Goal: Task Accomplishment & Management: Use online tool/utility

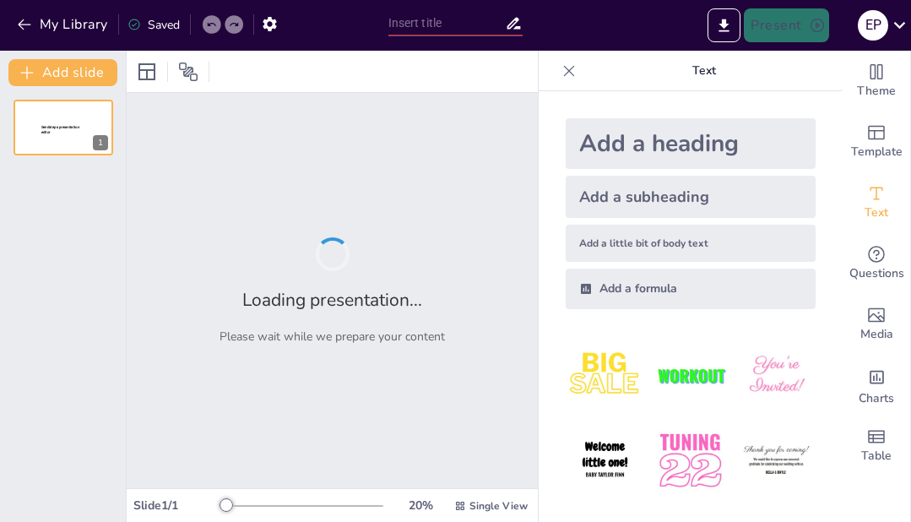
type input "Nuevas Estrategias en la [MEDICAL_DATA] contra las Infecciones de Transmisión S…"
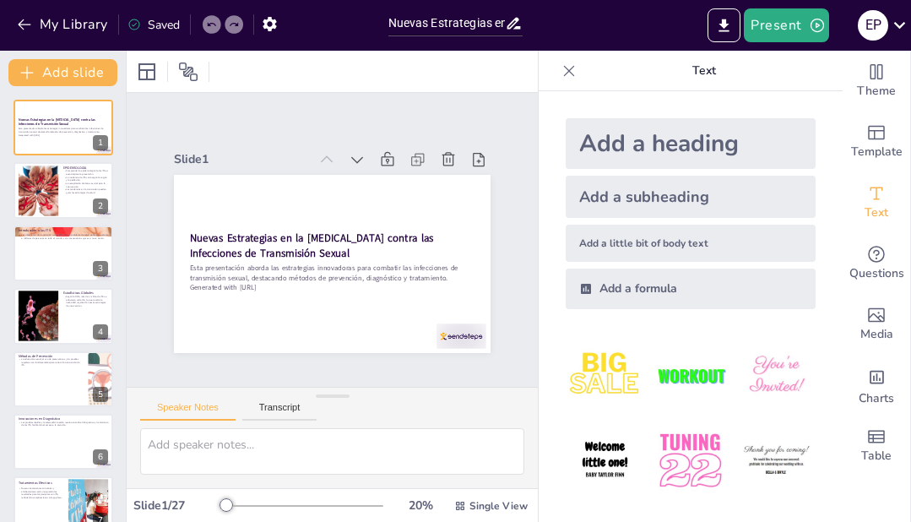
checkbox input "true"
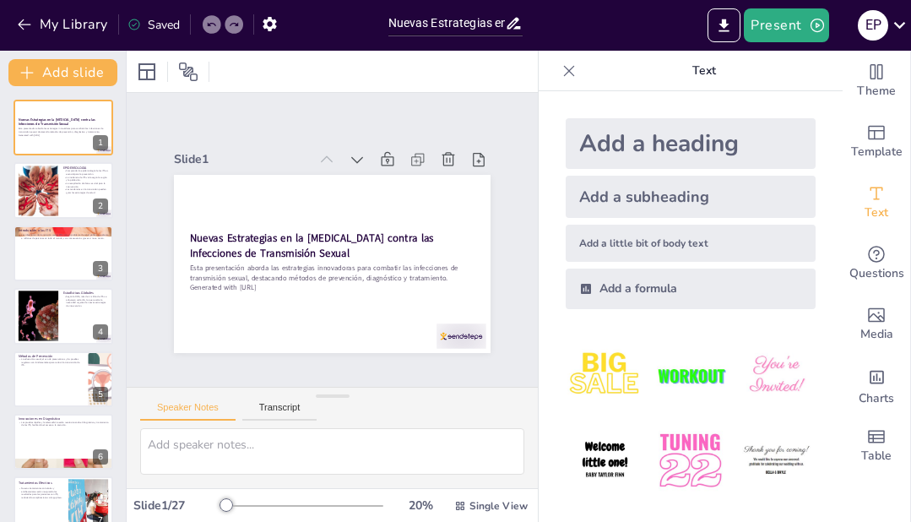
checkbox input "true"
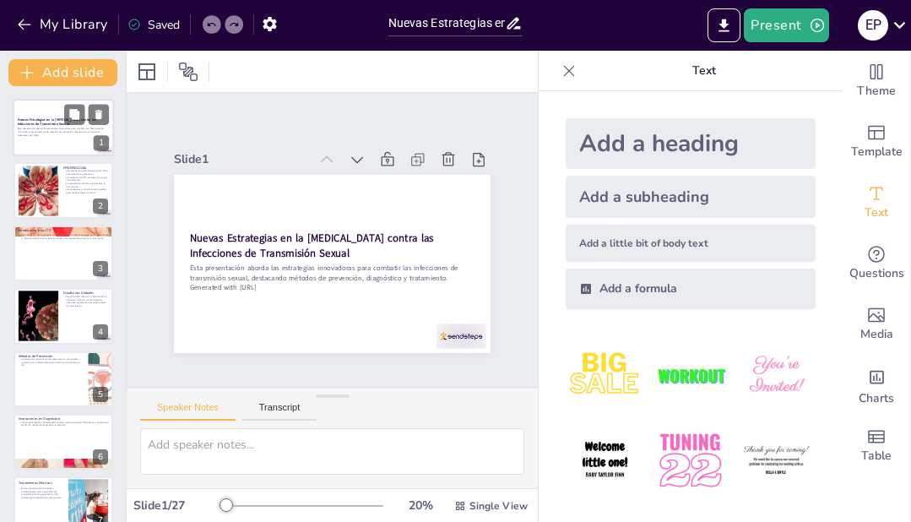
checkbox input "true"
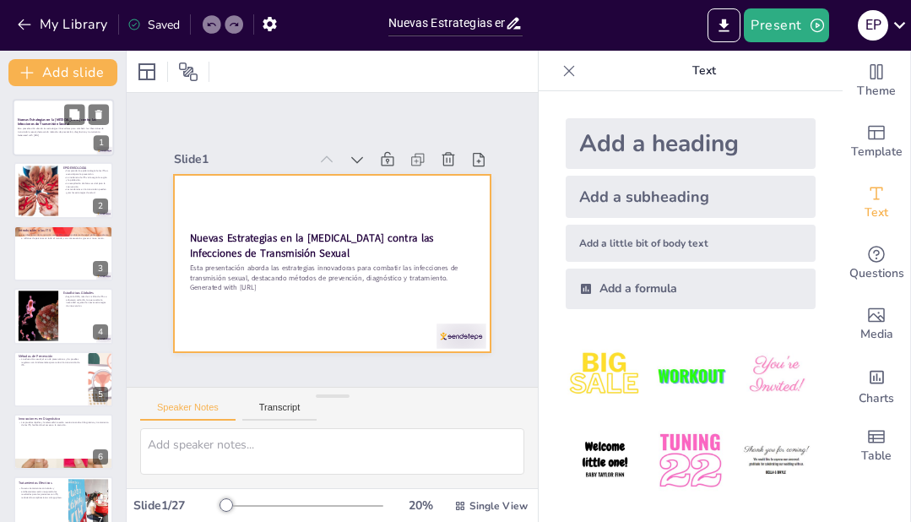
checkbox input "true"
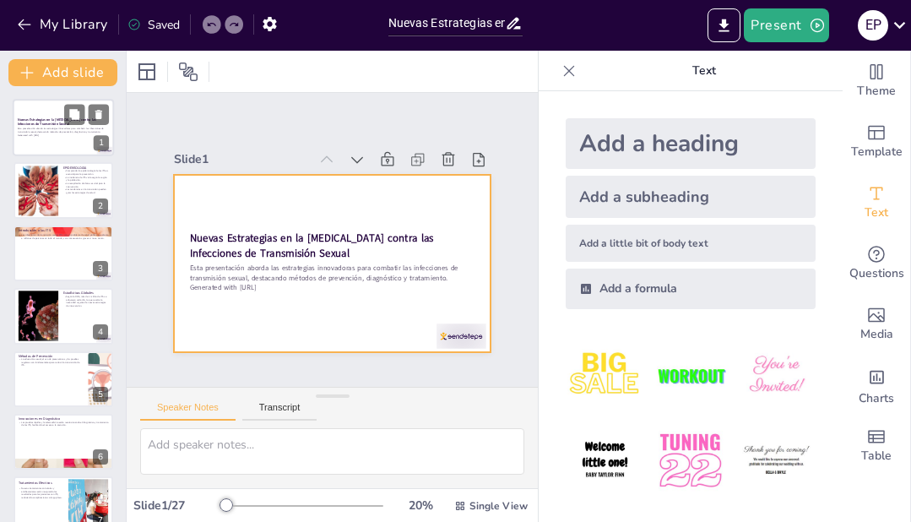
checkbox input "true"
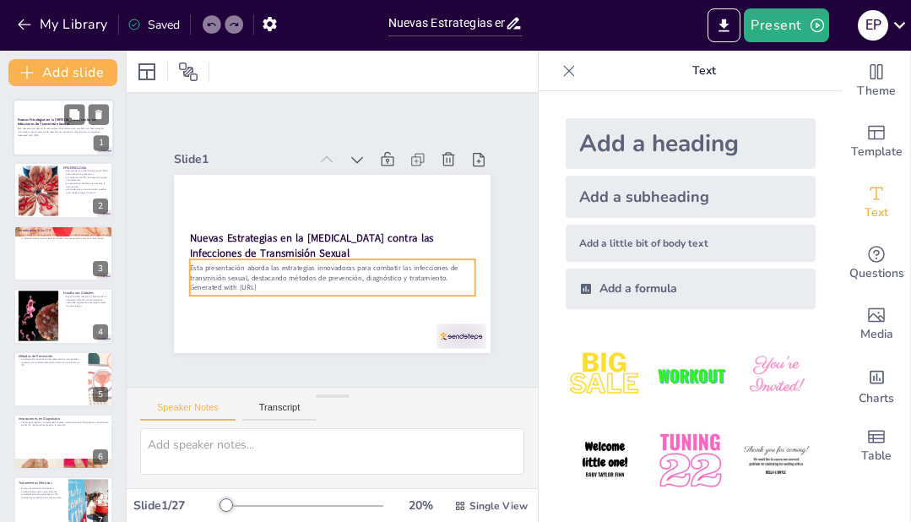
click at [76, 134] on p "Generated with [URL]" at bounding box center [63, 134] width 91 height 3
checkbox input "true"
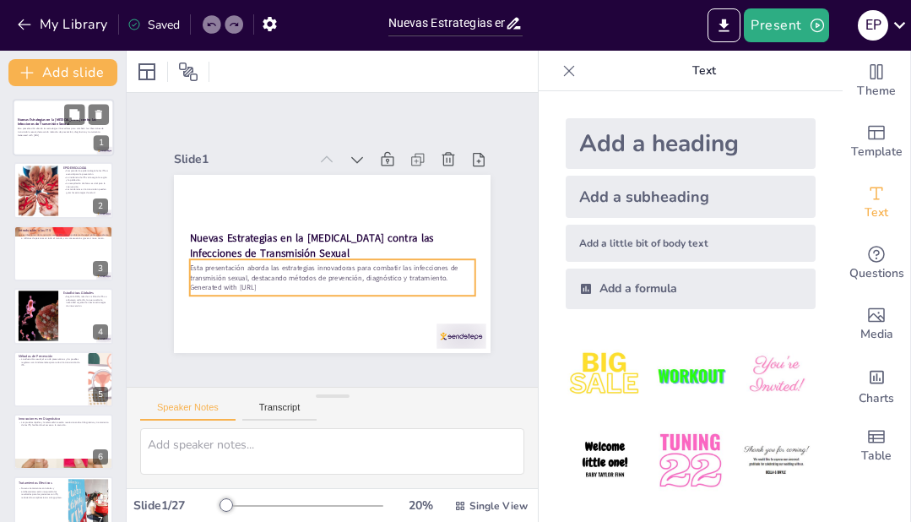
checkbox input "true"
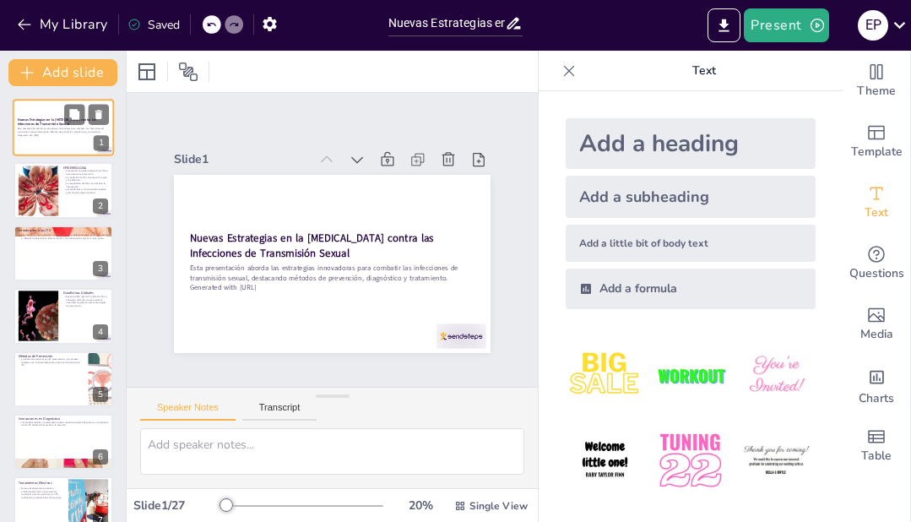
click at [76, 134] on p "Generated with [URL]" at bounding box center [63, 134] width 91 height 3
checkbox input "true"
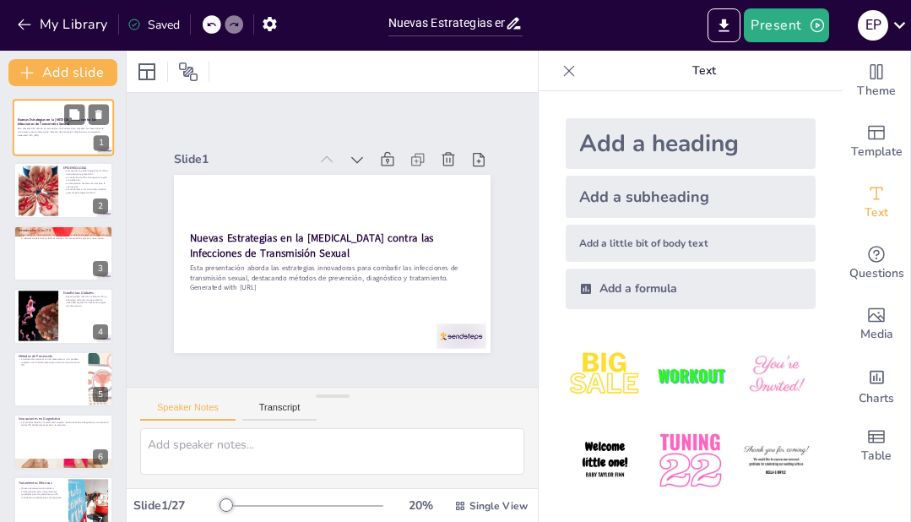
checkbox input "true"
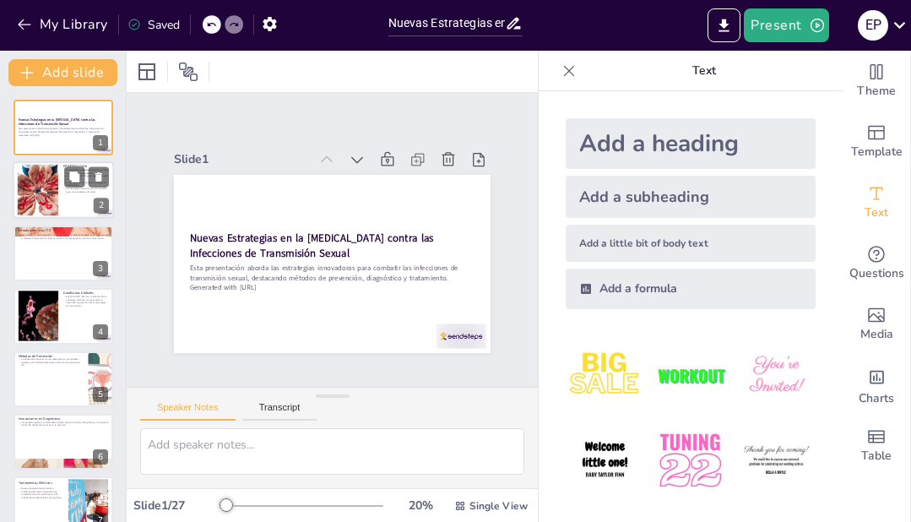
checkbox input "true"
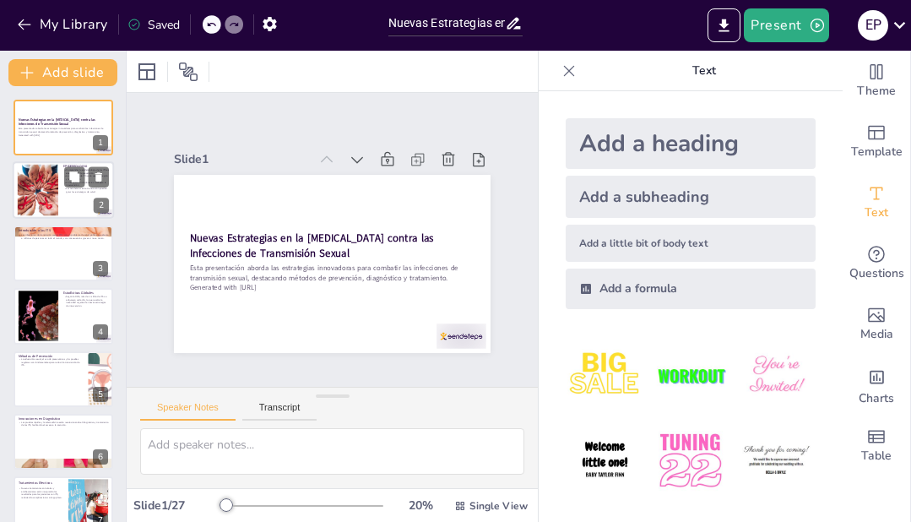
checkbox input "true"
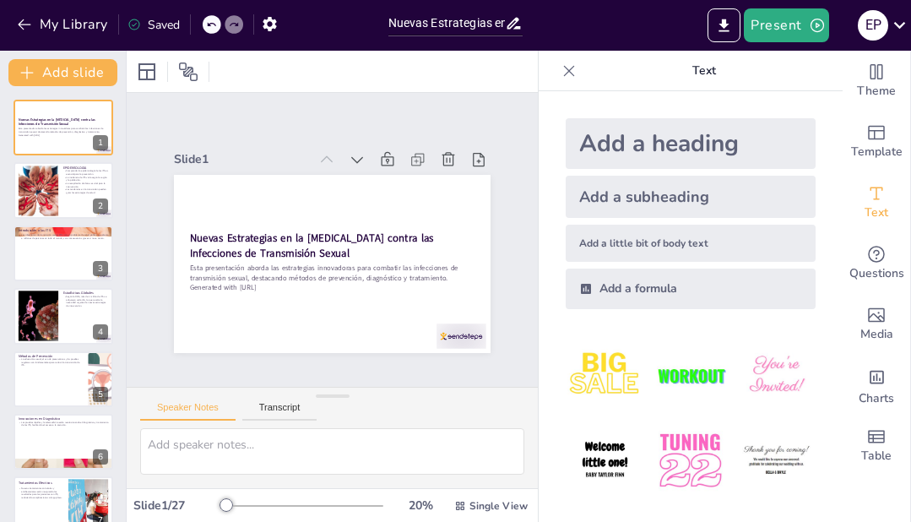
checkbox input "true"
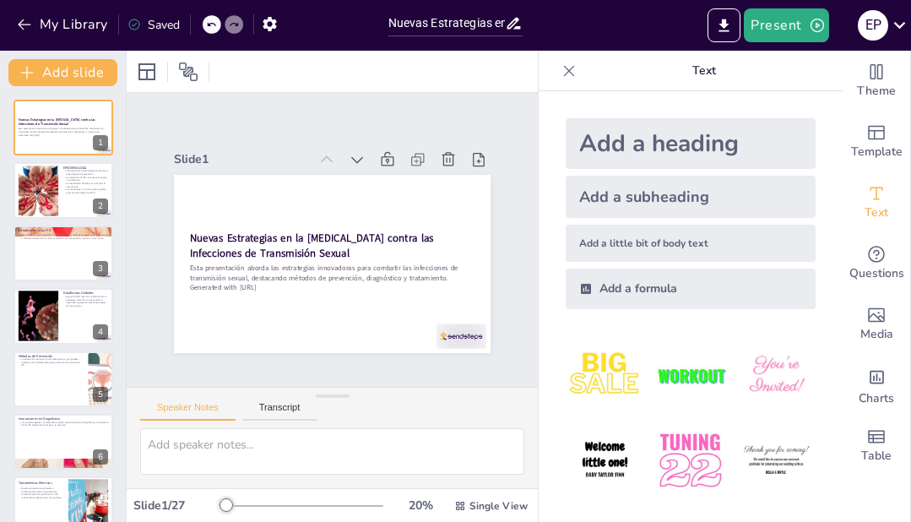
checkbox input "true"
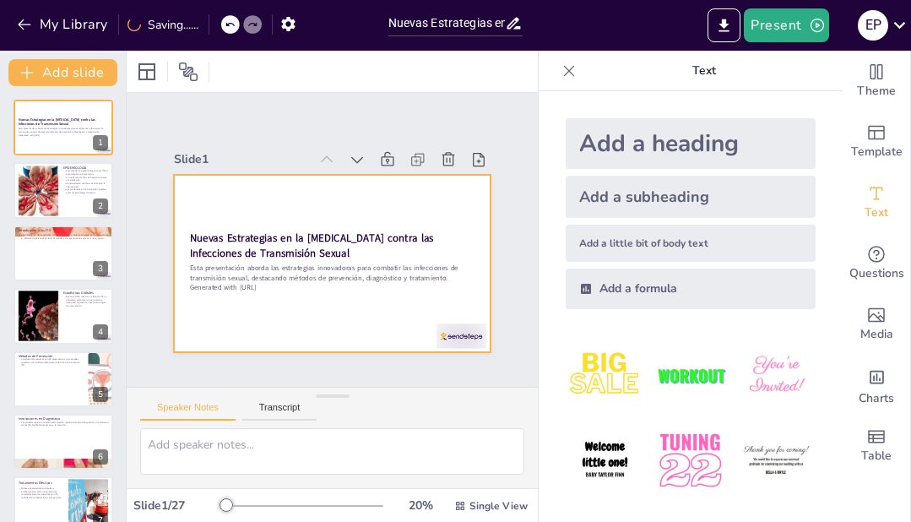
checkbox input "true"
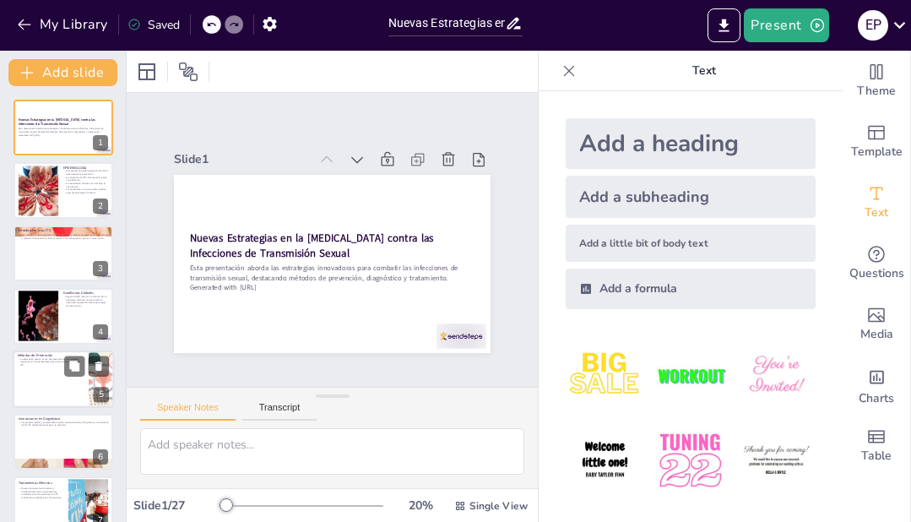
checkbox input "true"
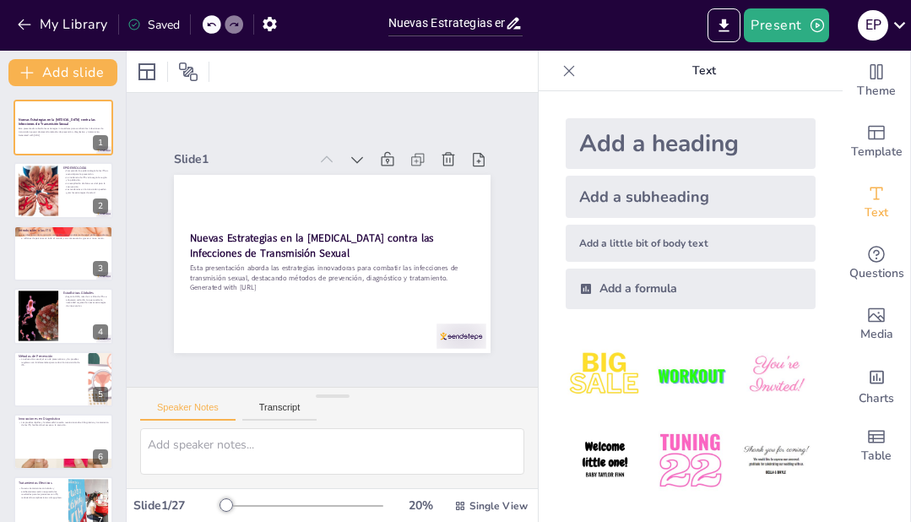
checkbox input "true"
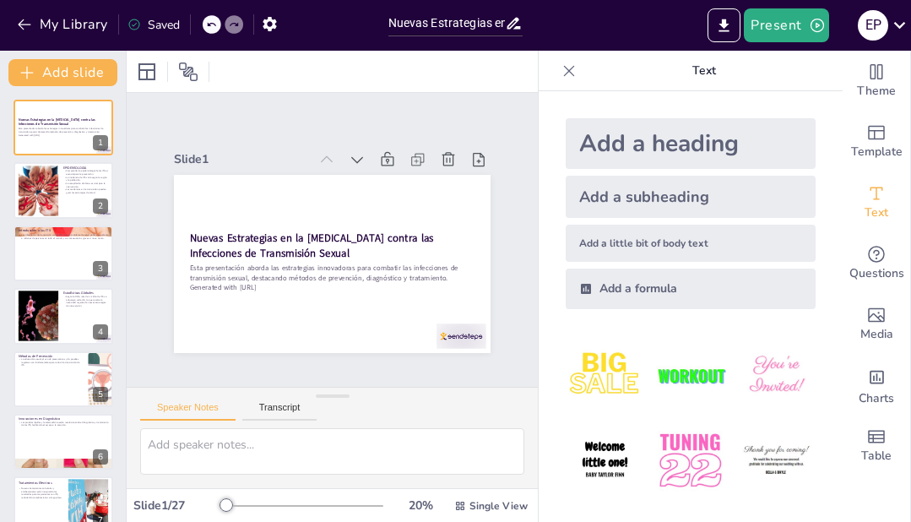
checkbox input "true"
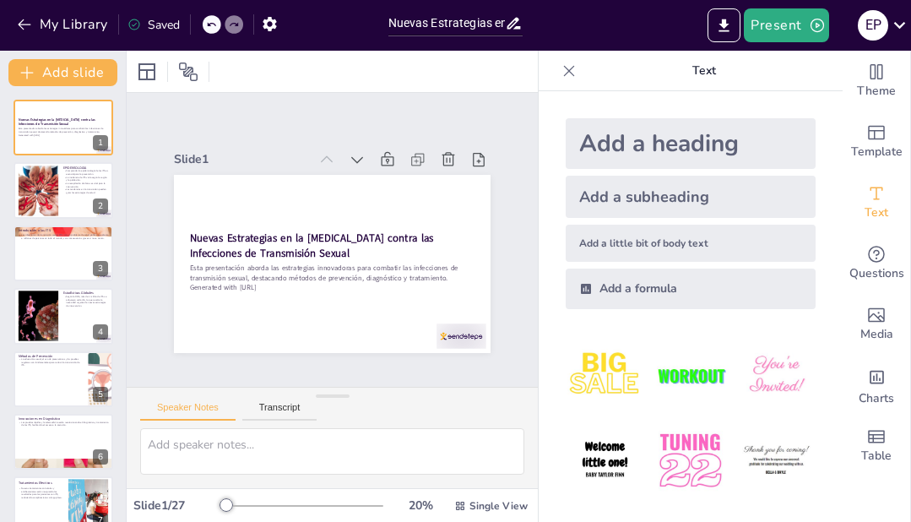
checkbox input "true"
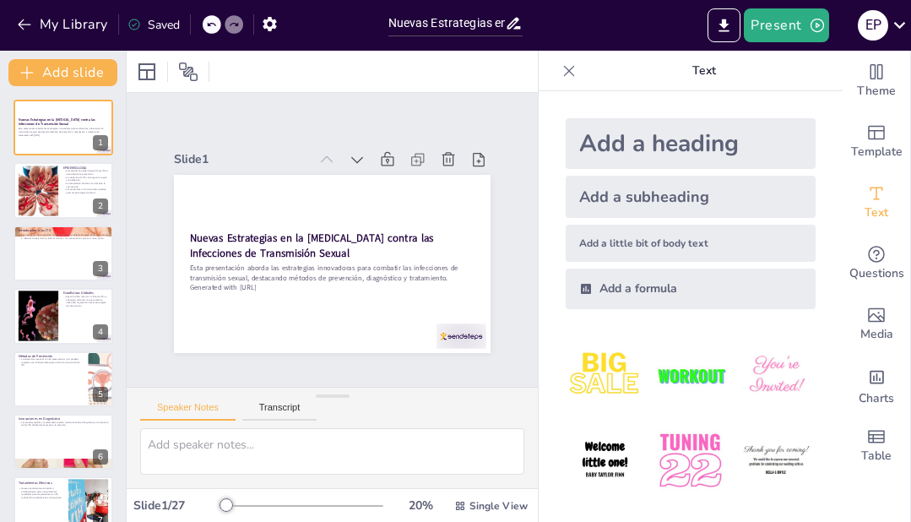
checkbox input "true"
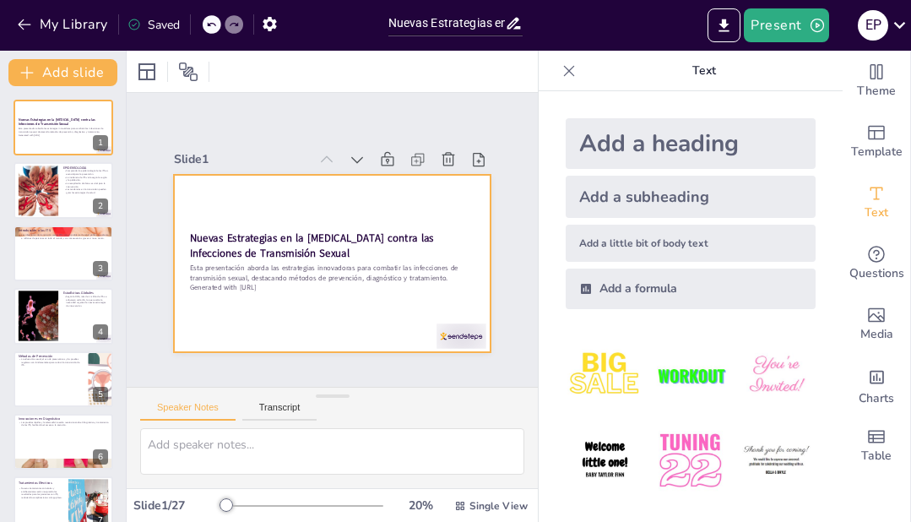
checkbox input "true"
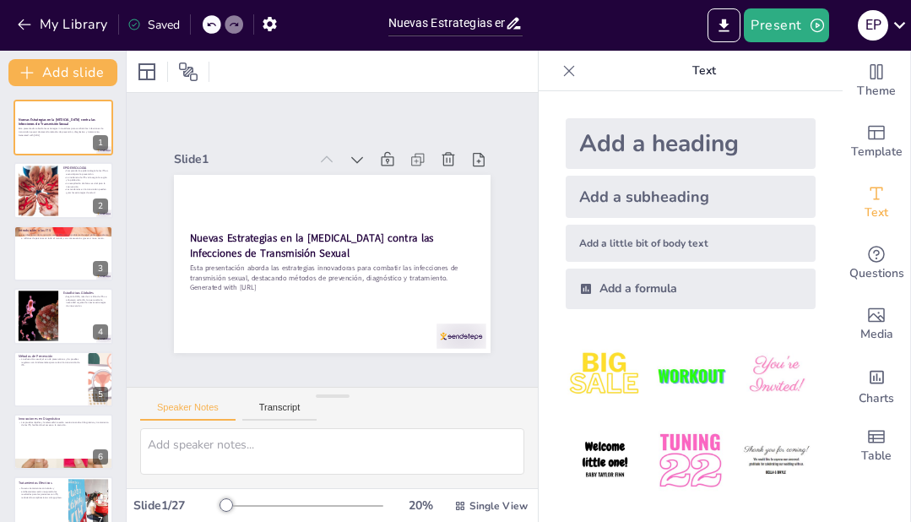
checkbox input "true"
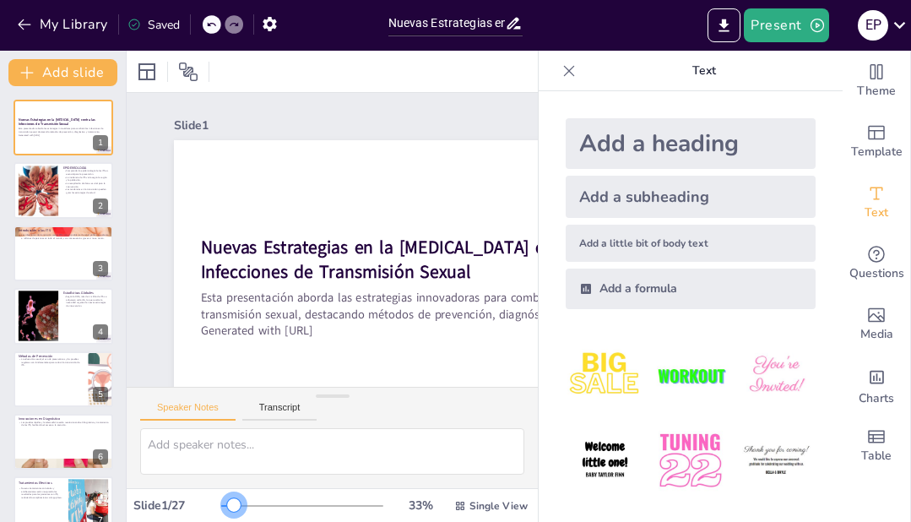
checkbox input "true"
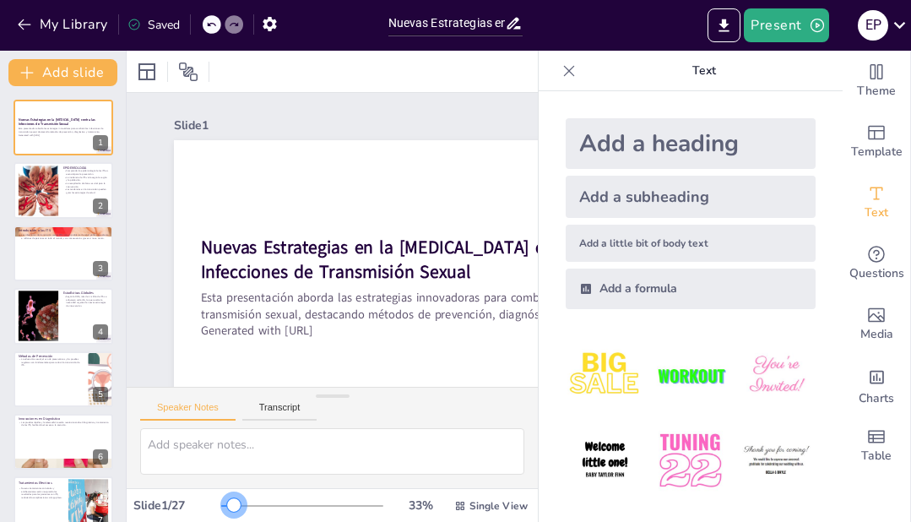
checkbox input "true"
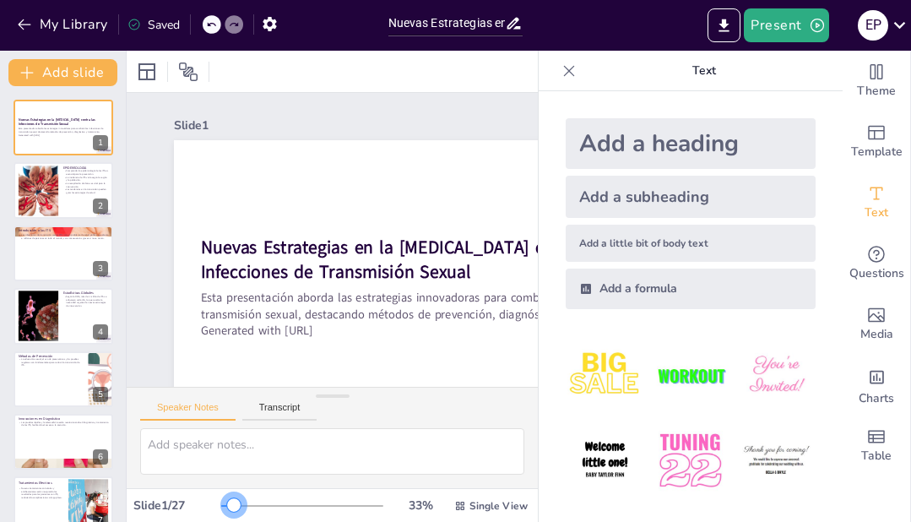
checkbox input "true"
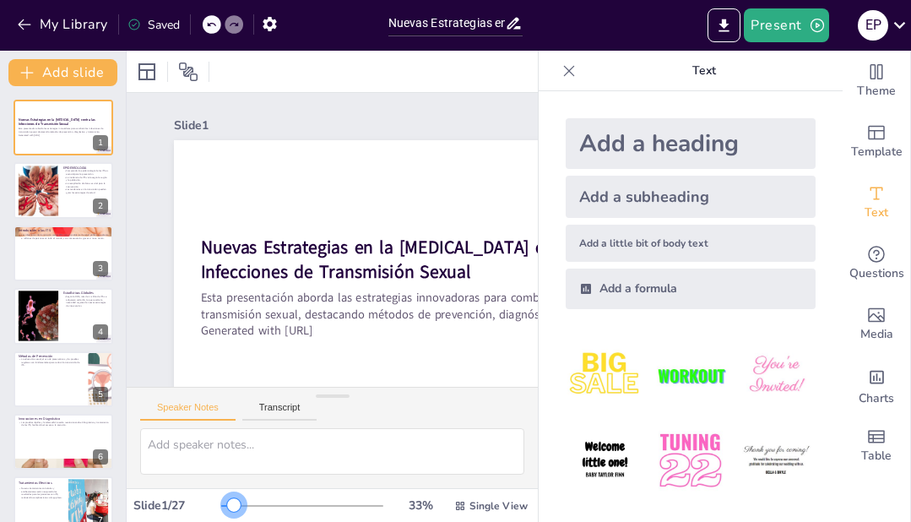
checkbox input "true"
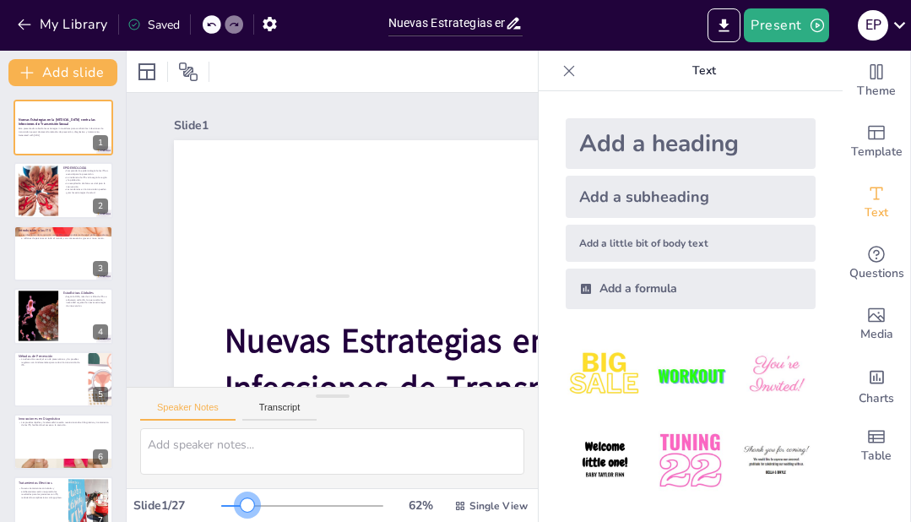
checkbox input "true"
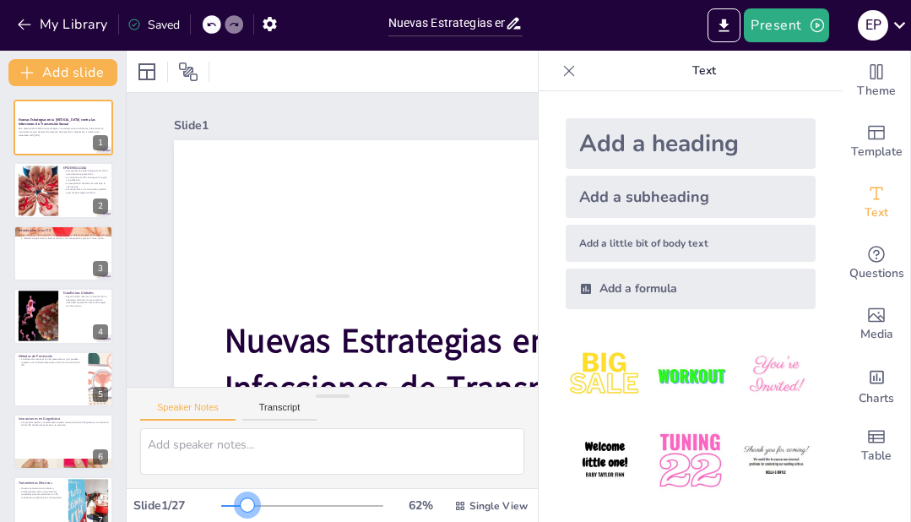
checkbox input "true"
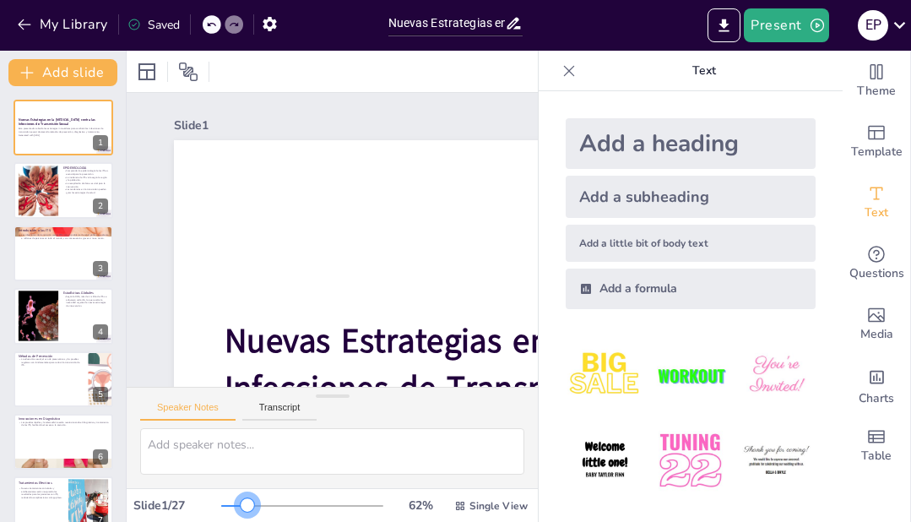
checkbox input "true"
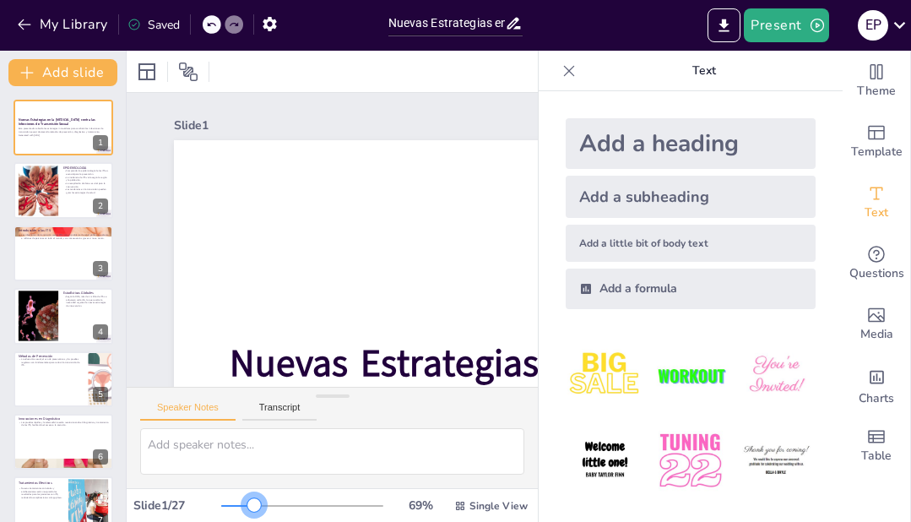
checkbox input "true"
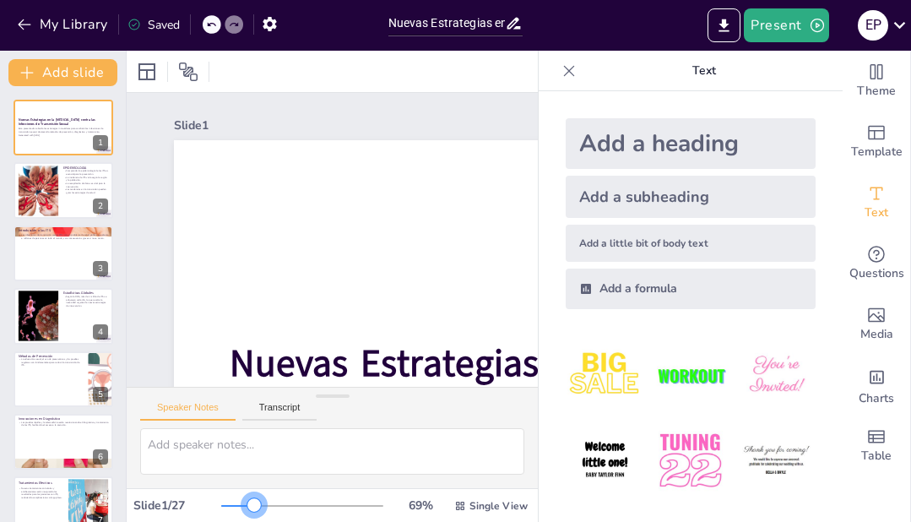
checkbox input "true"
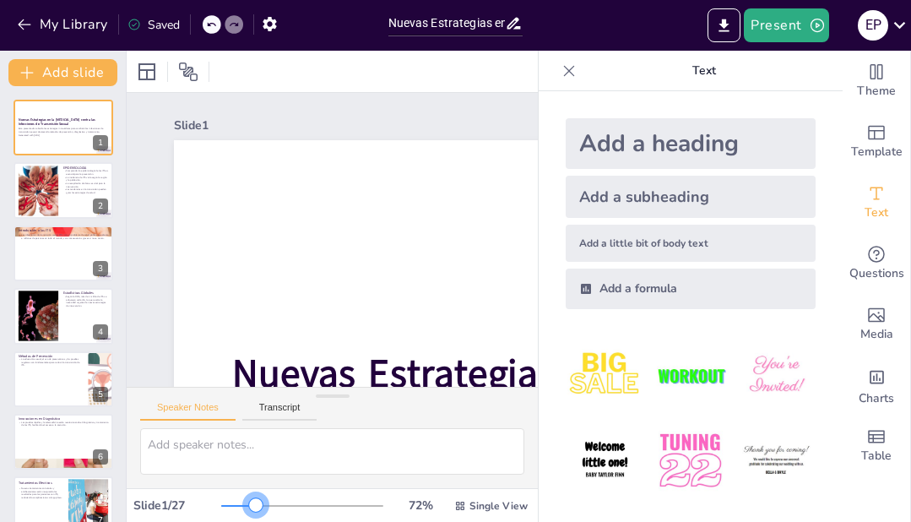
checkbox input "true"
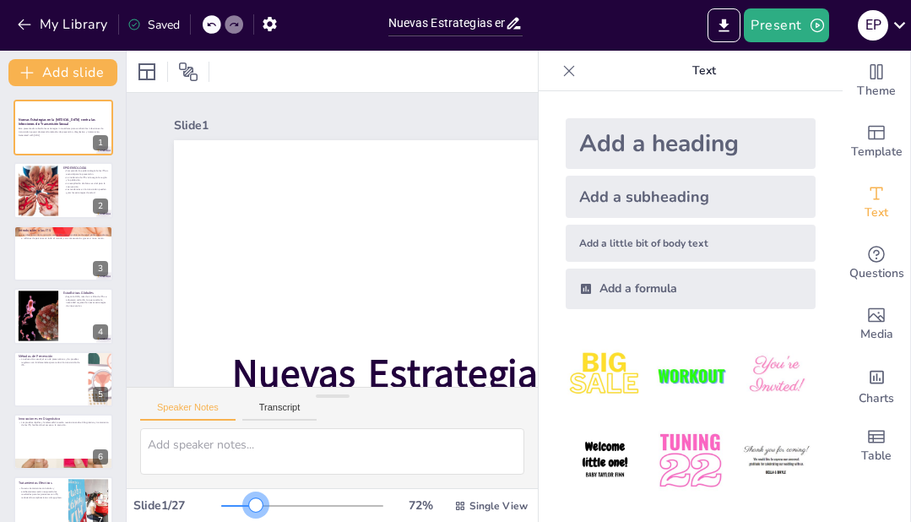
checkbox input "true"
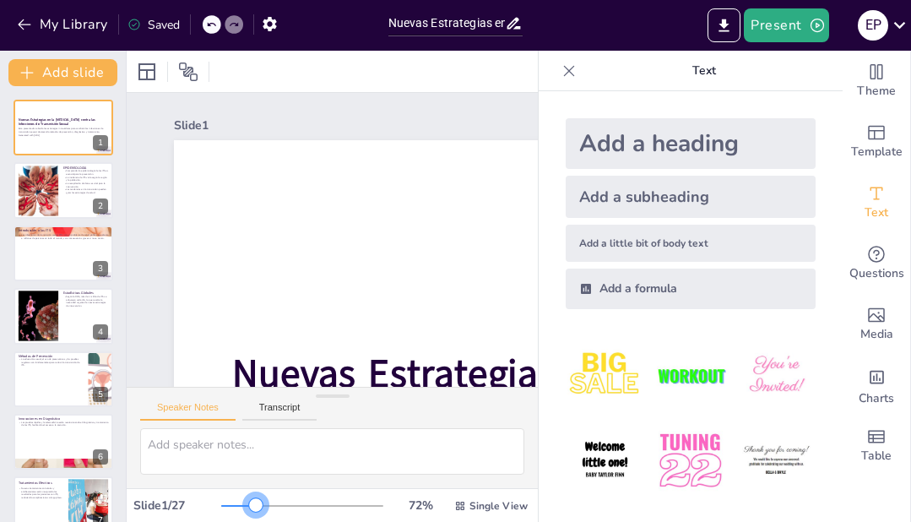
checkbox input "true"
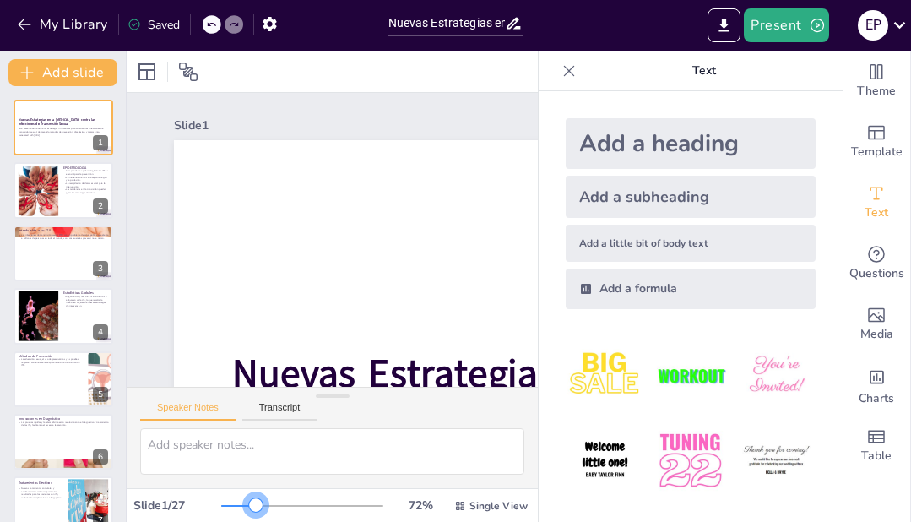
checkbox input "true"
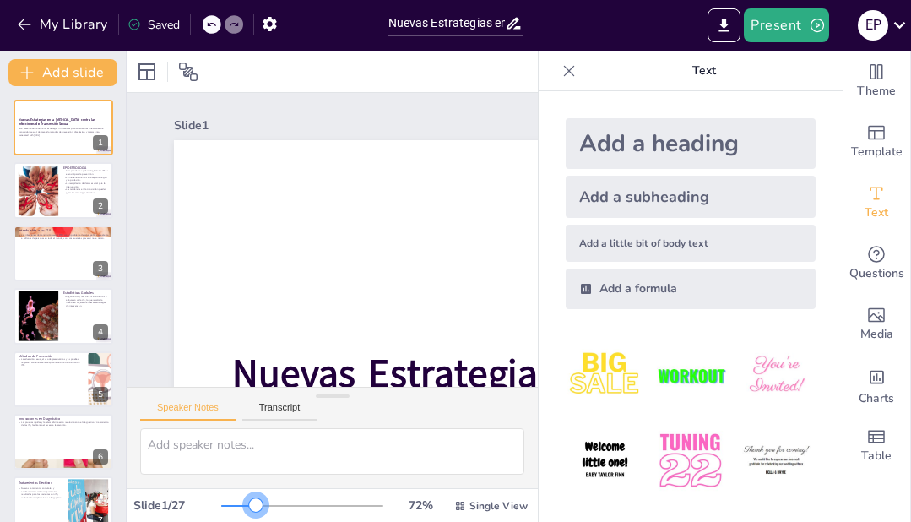
checkbox input "true"
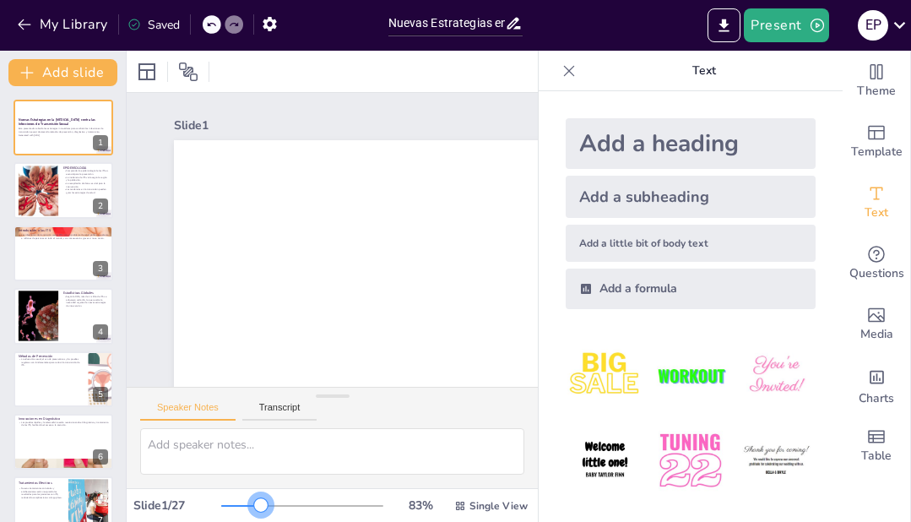
checkbox input "true"
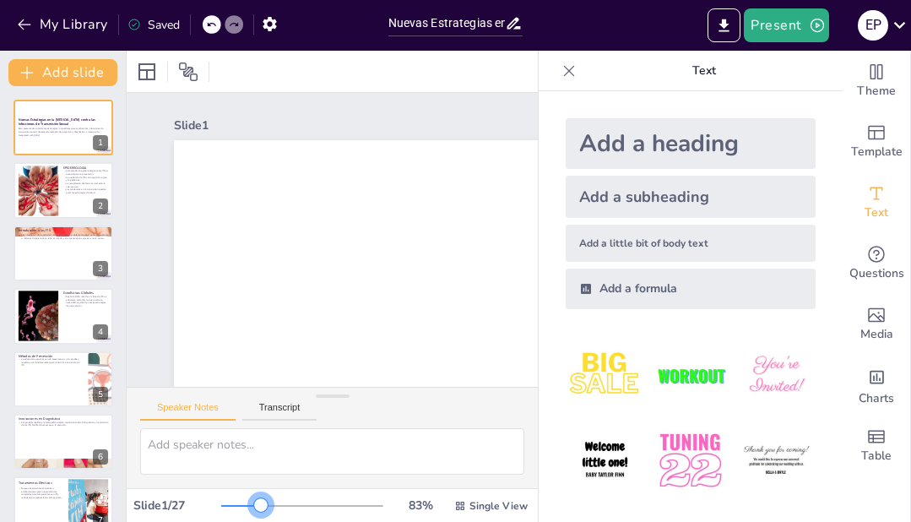
checkbox input "true"
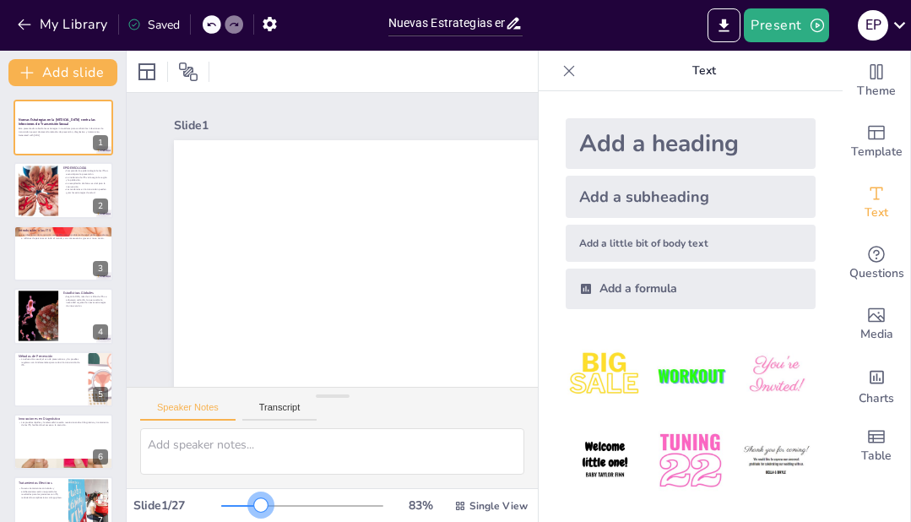
checkbox input "true"
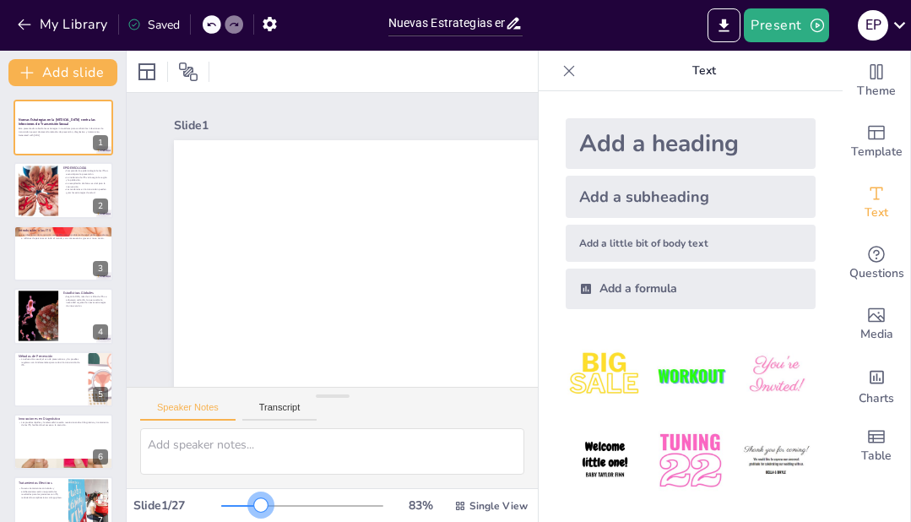
checkbox input "true"
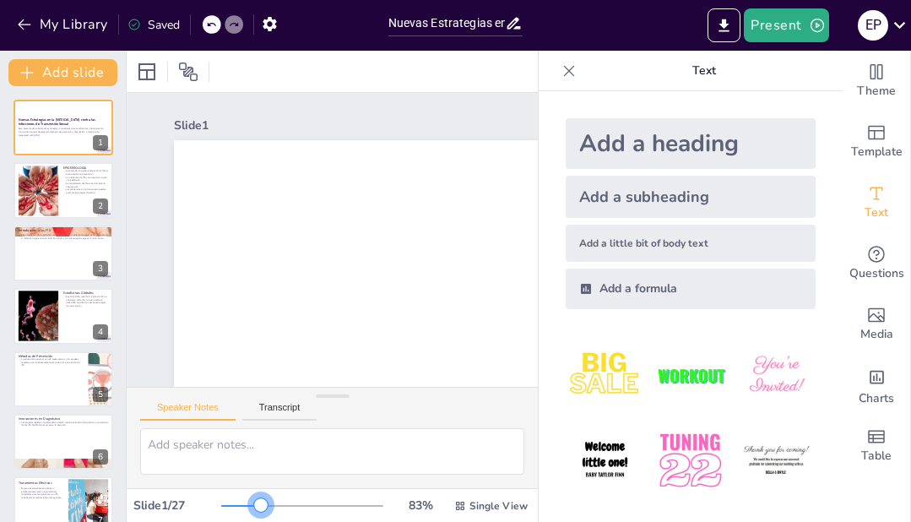
checkbox input "true"
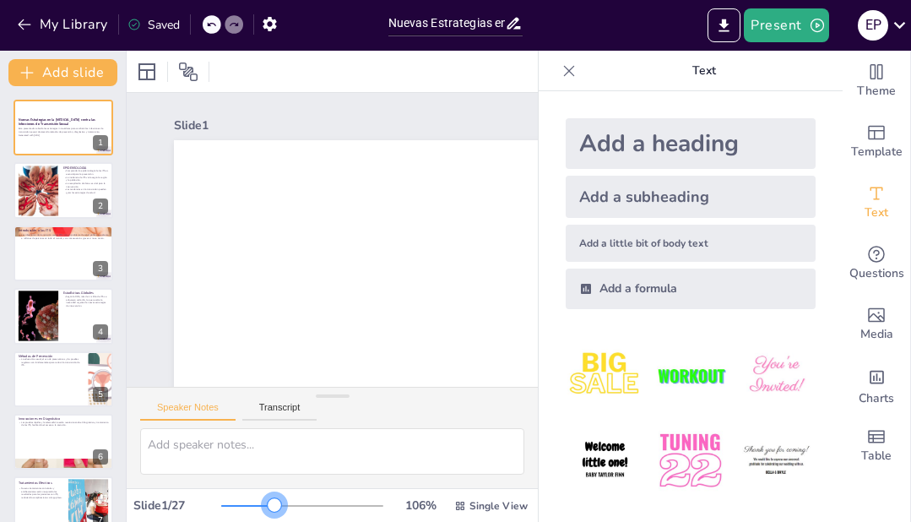
checkbox input "true"
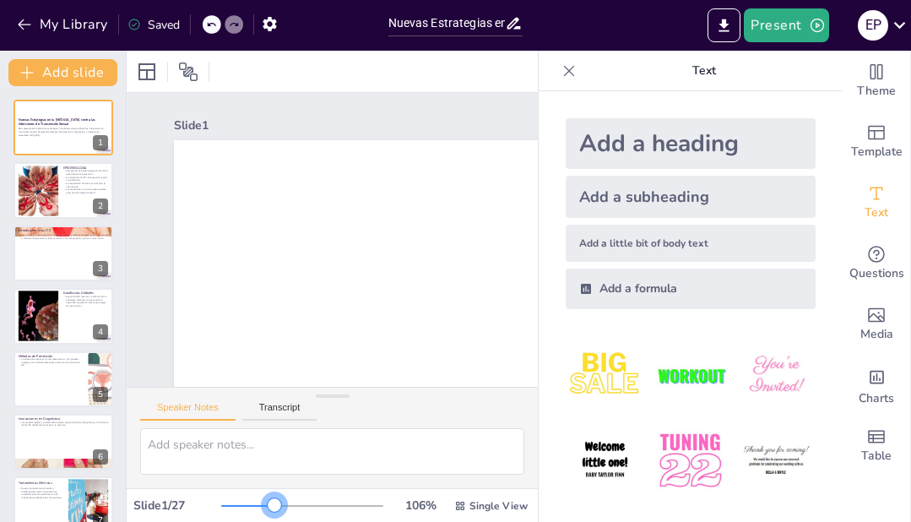
checkbox input "true"
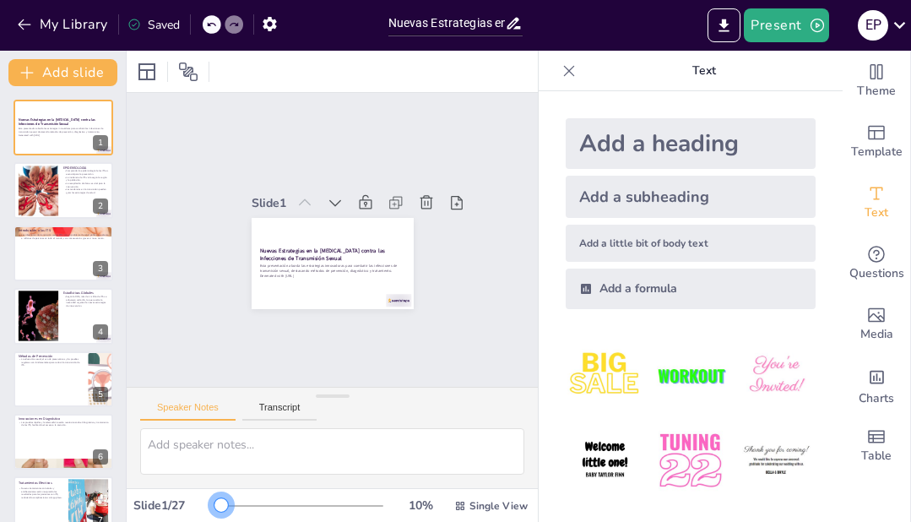
drag, startPoint x: 233, startPoint y: 504, endPoint x: 209, endPoint y: 513, distance: 26.2
click at [209, 513] on div "Slide 1 / 27 10 % Single View" at bounding box center [332, 505] width 411 height 27
click at [798, 17] on button "Present" at bounding box center [786, 25] width 84 height 34
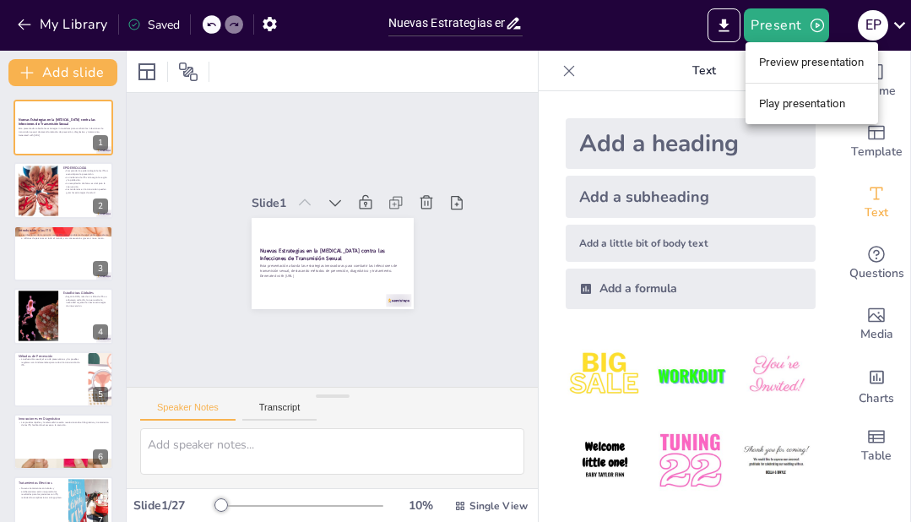
click at [800, 62] on li "Preview presentation" at bounding box center [812, 62] width 133 height 27
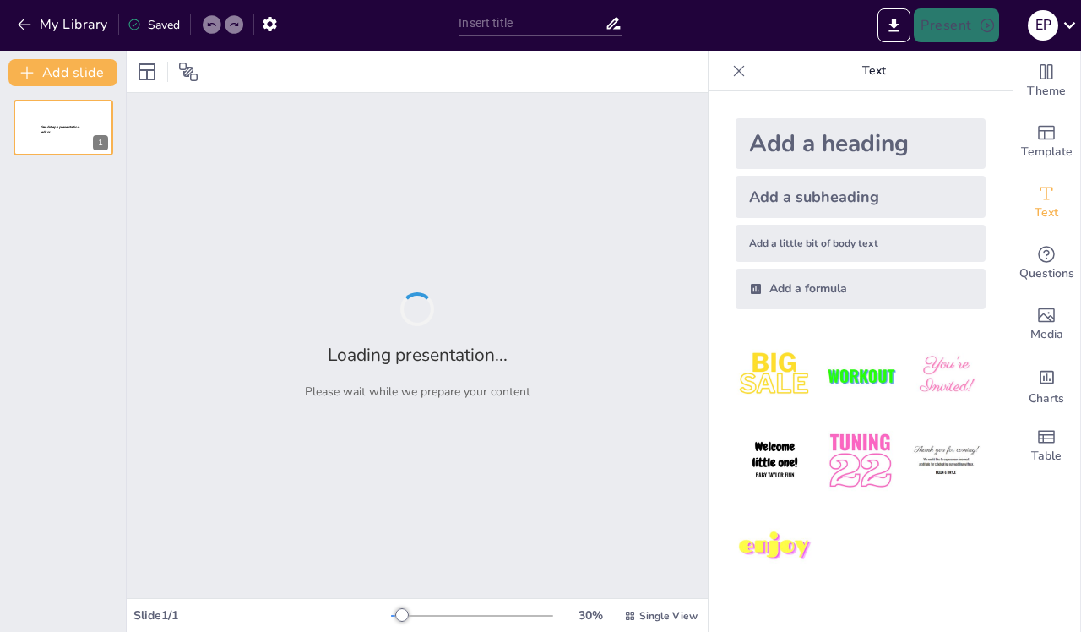
type input "Nuevas Estrategias en la [MEDICAL_DATA] contra las Infecciones de Transmisión S…"
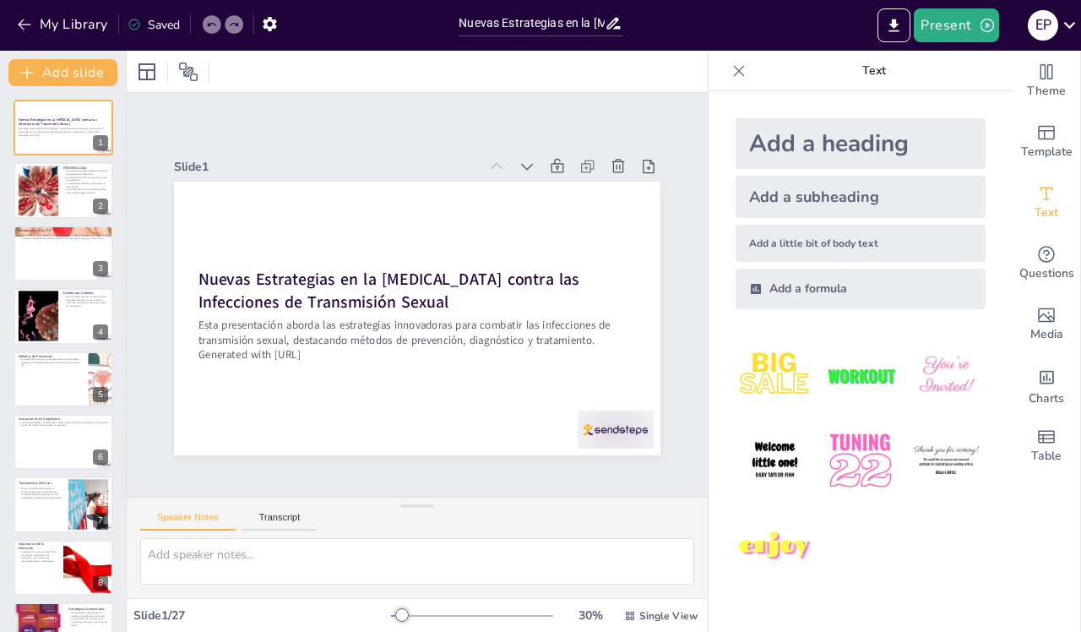
checkbox input "true"
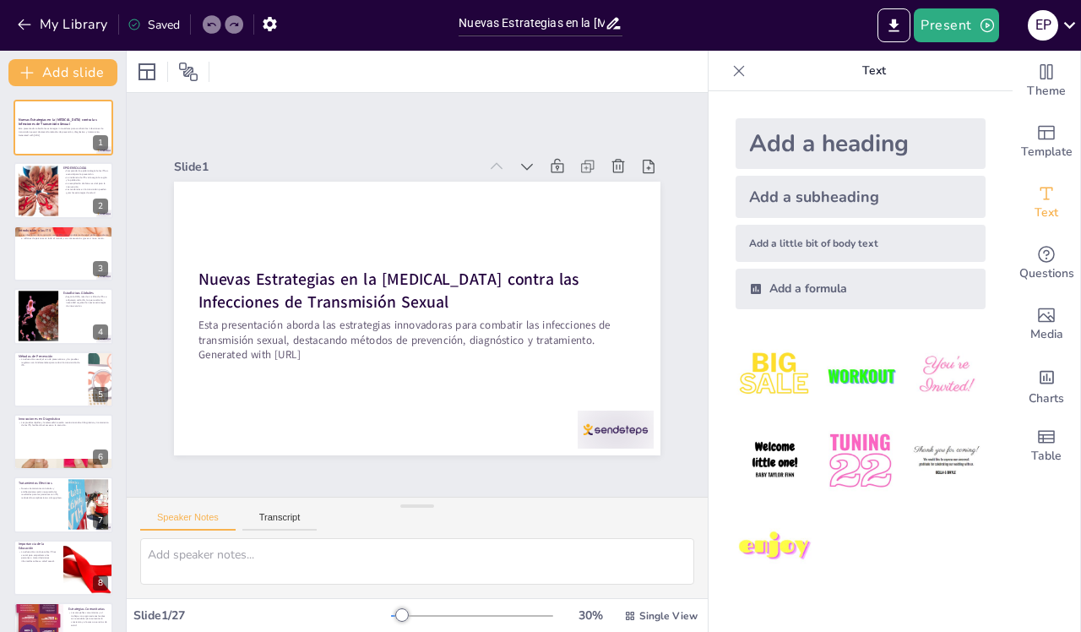
checkbox input "true"
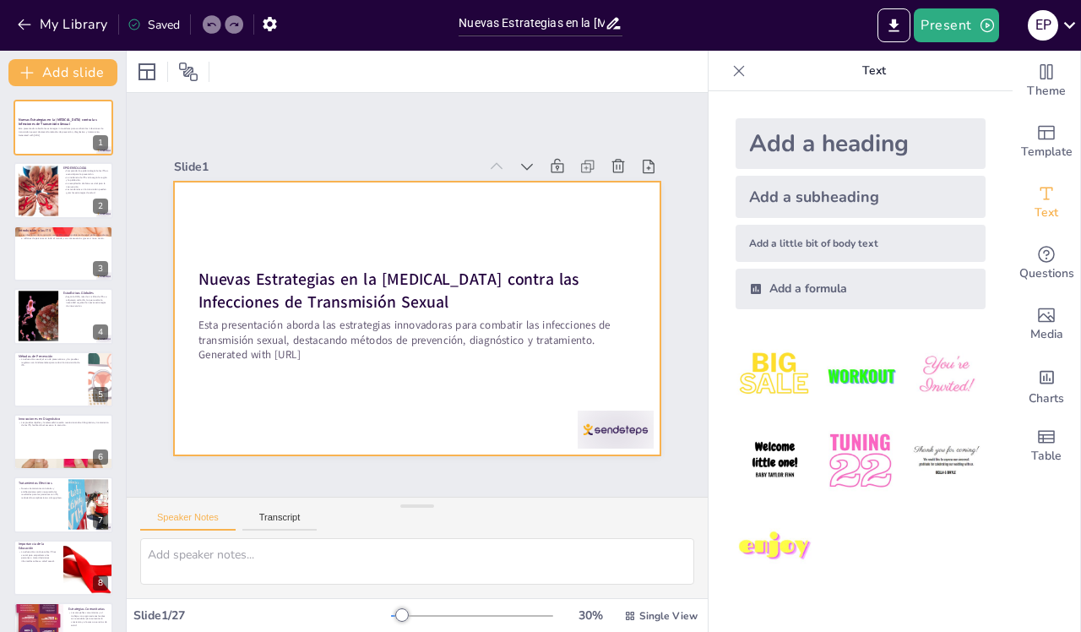
checkbox input "true"
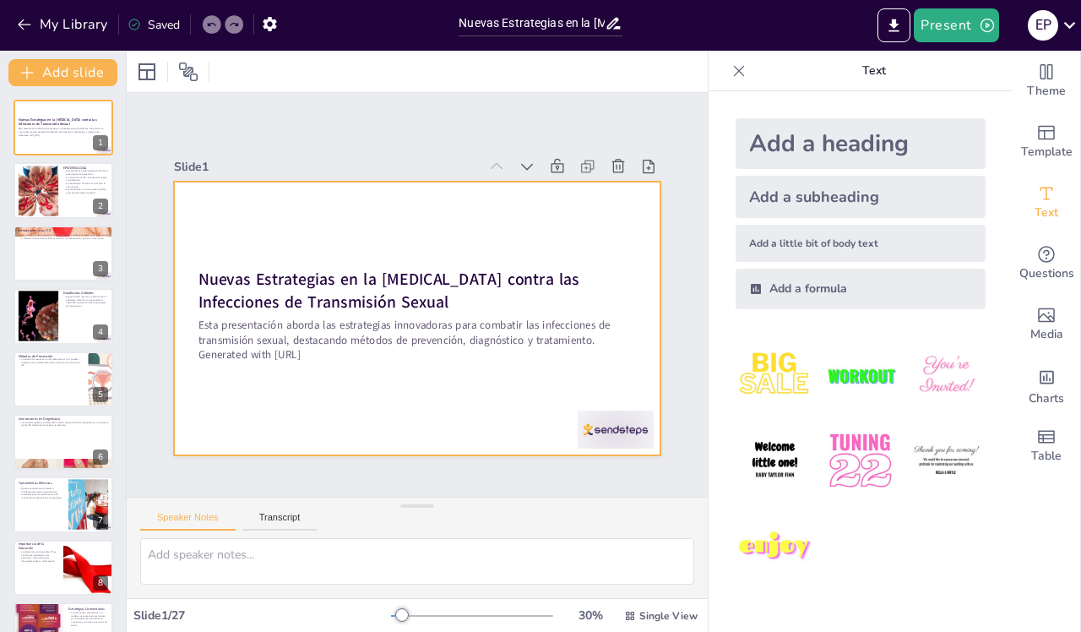
checkbox input "true"
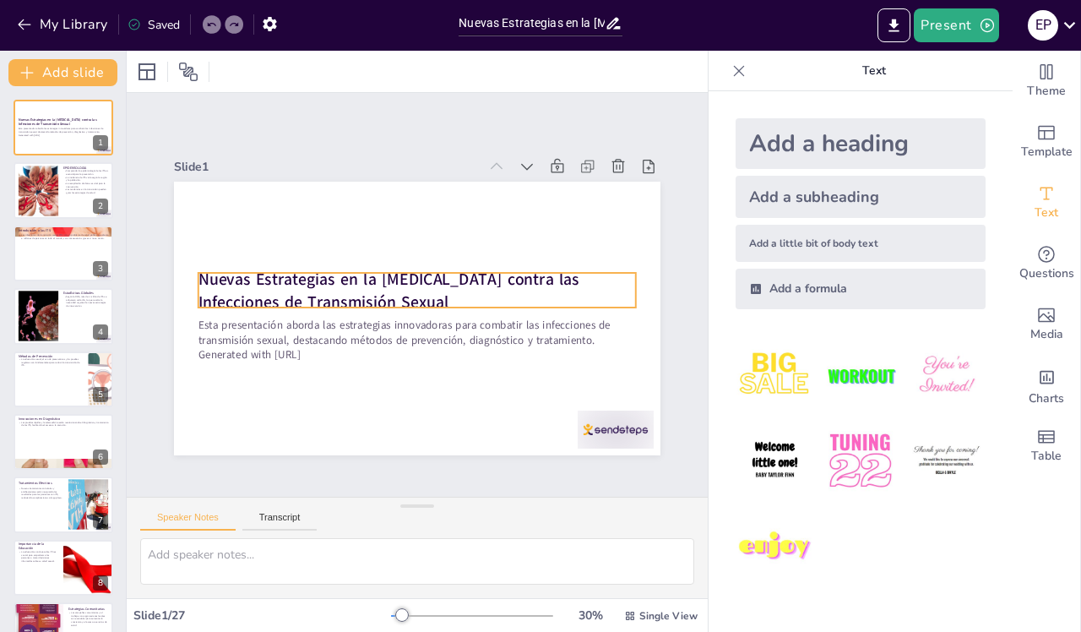
checkbox input "true"
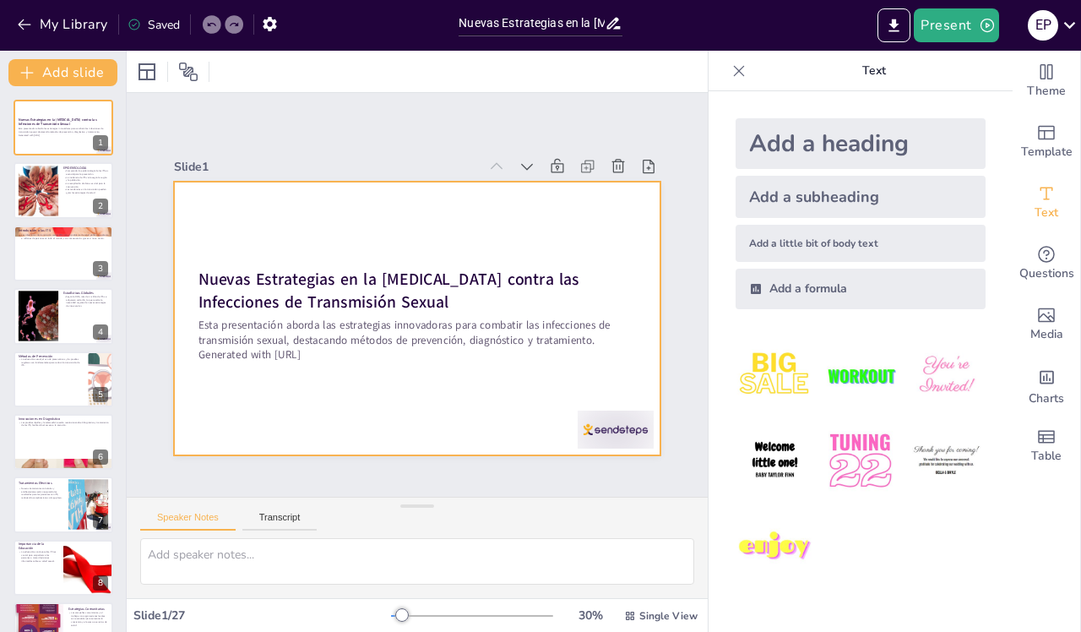
checkbox input "true"
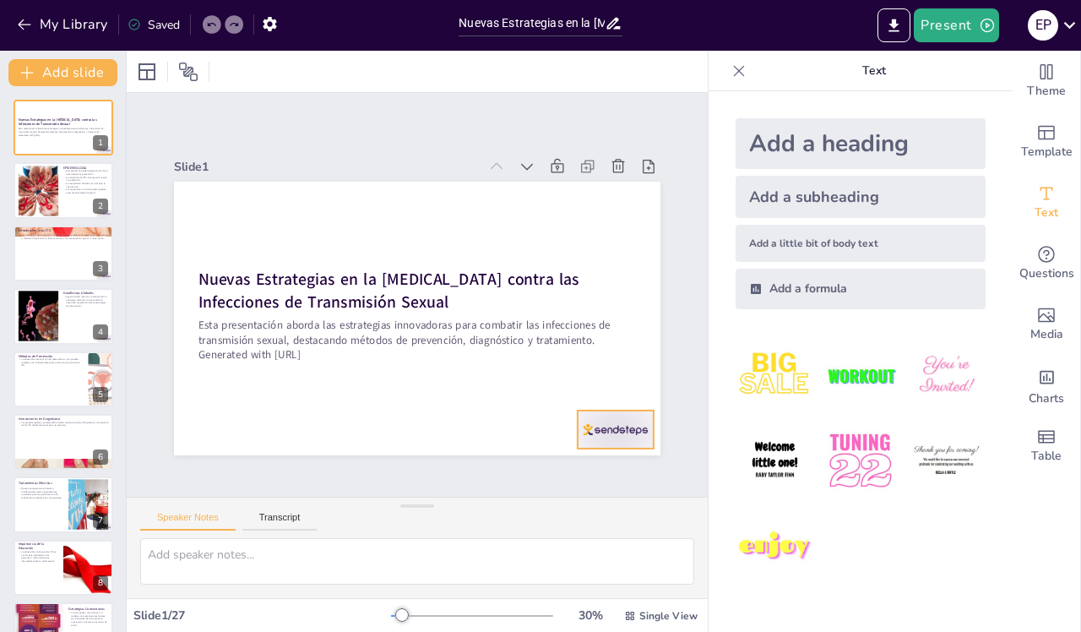
checkbox input "true"
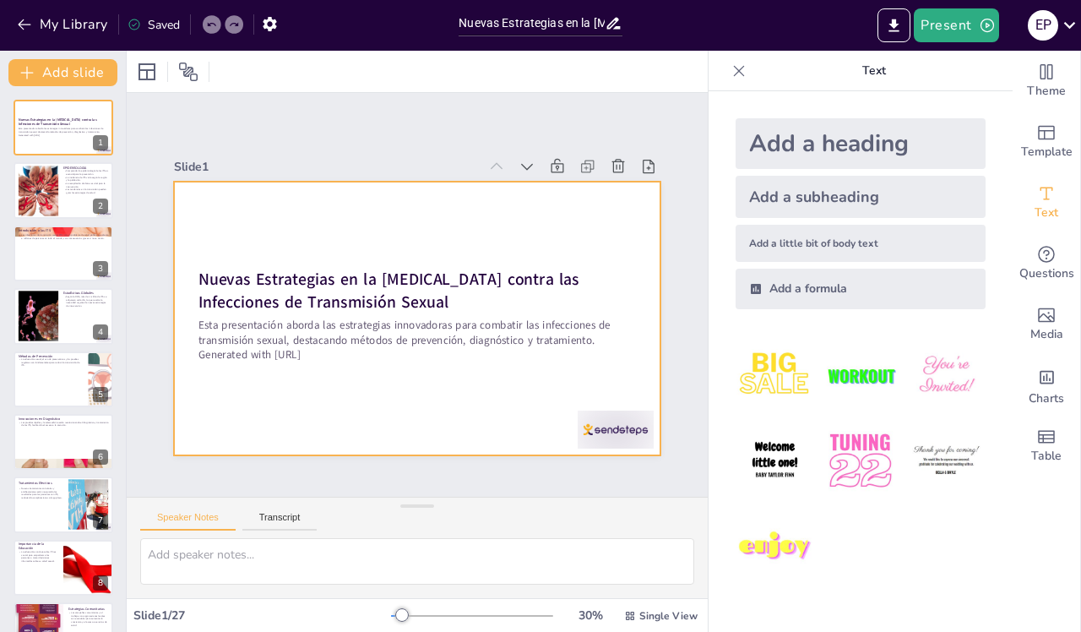
checkbox input "true"
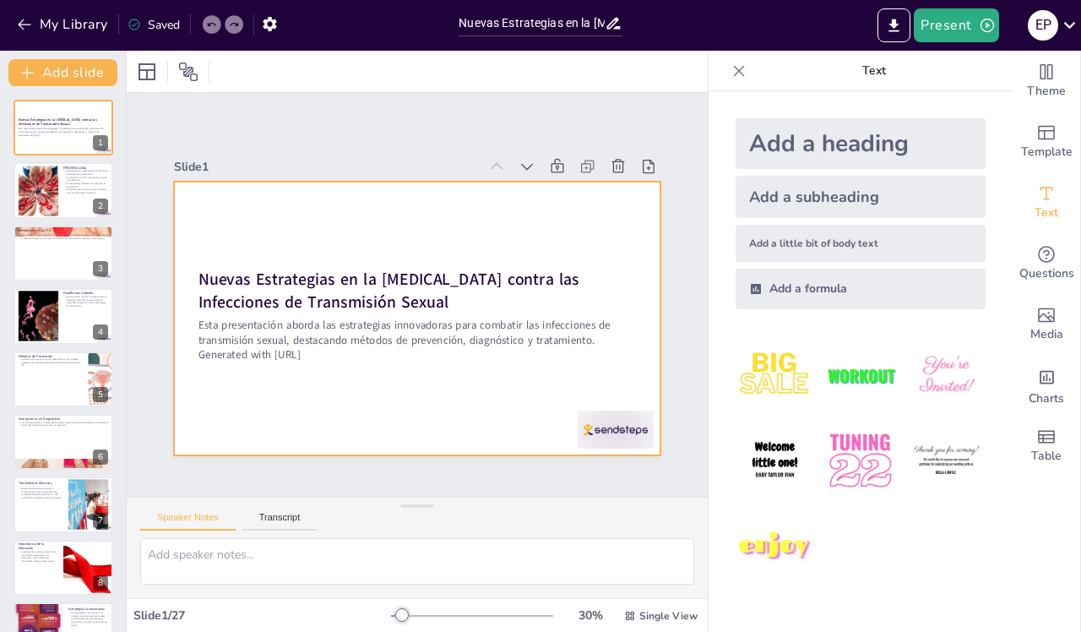
checkbox input "true"
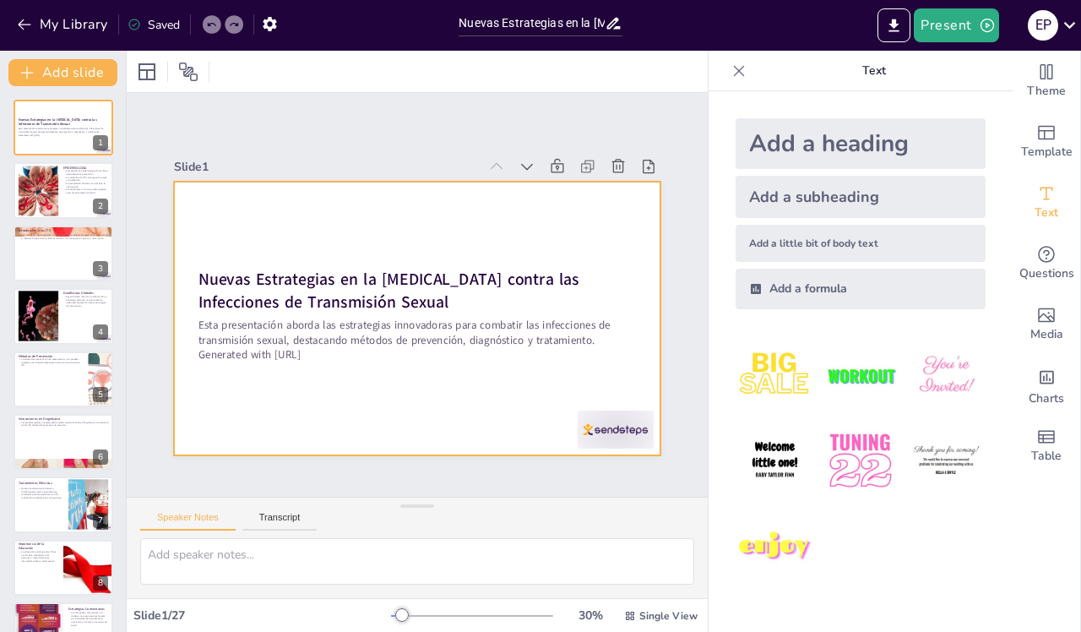
checkbox input "true"
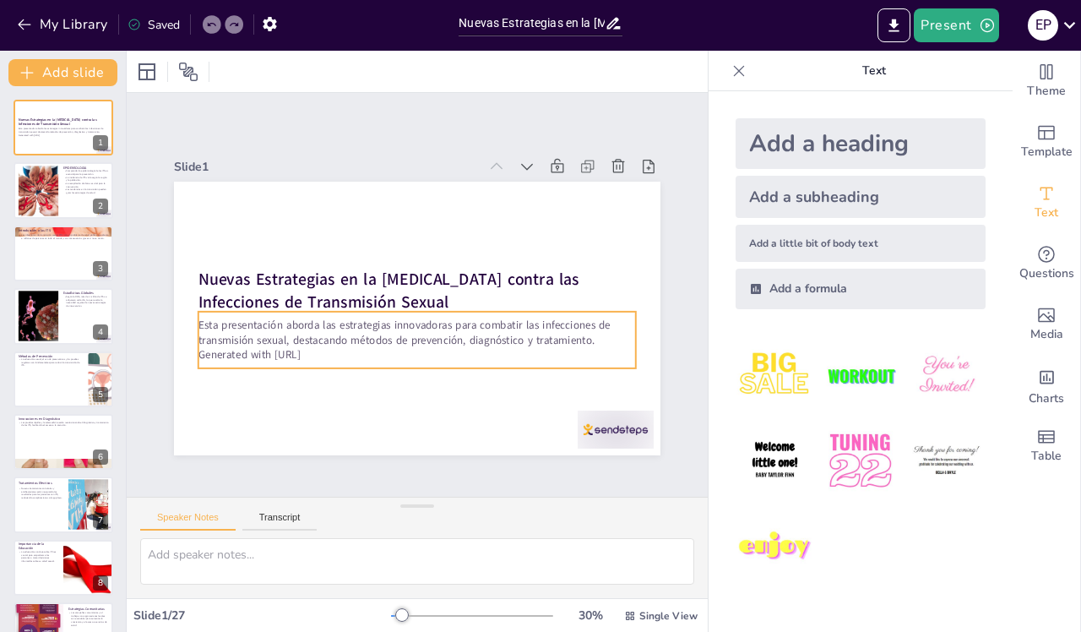
checkbox input "true"
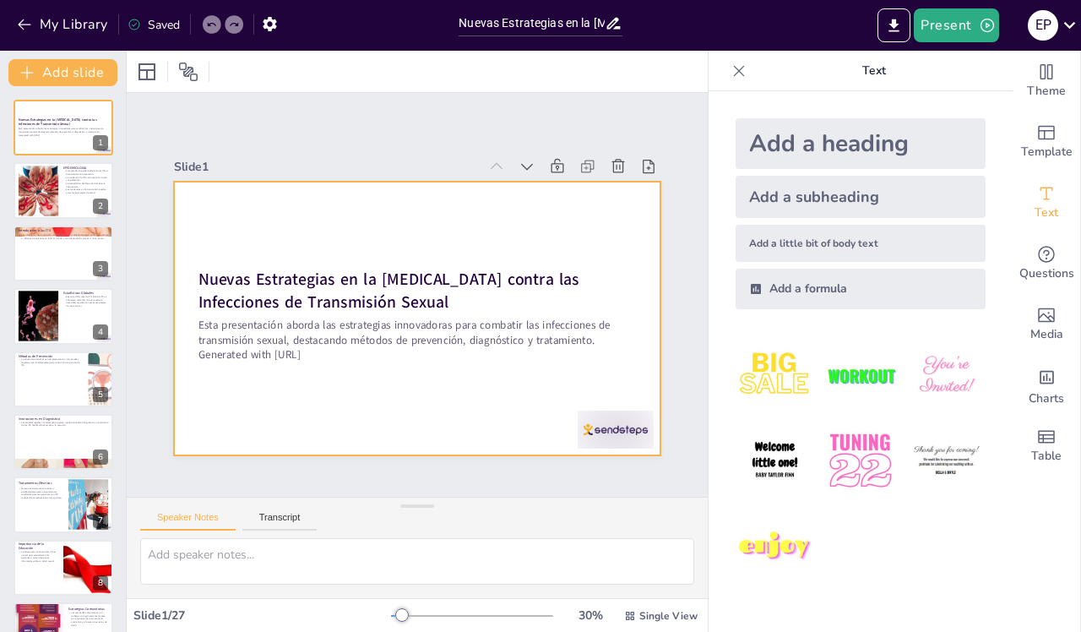
checkbox input "true"
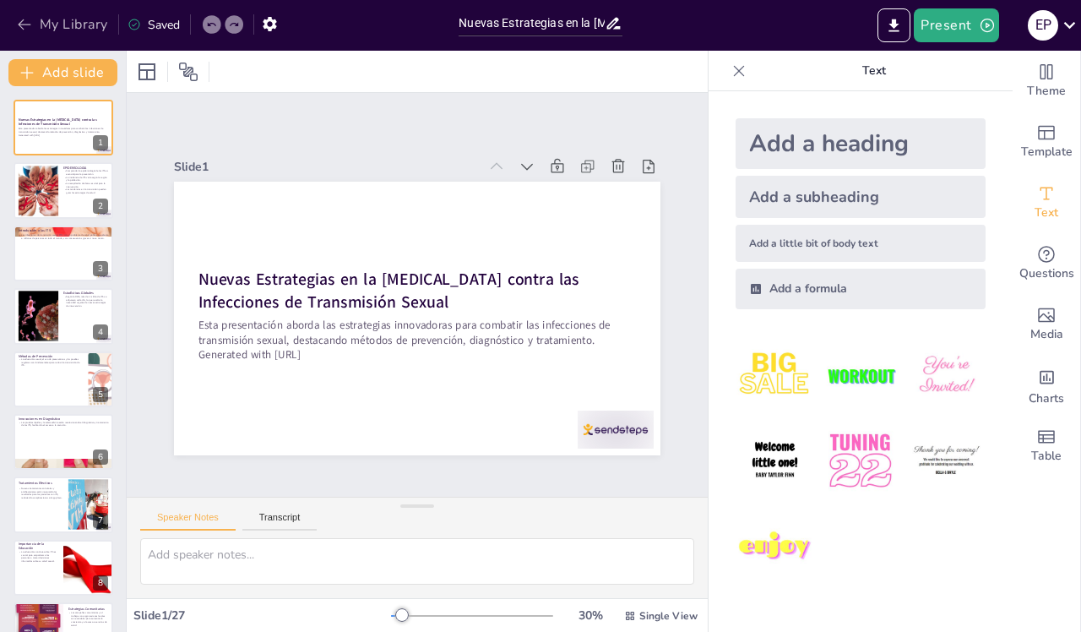
click at [30, 24] on icon "button" at bounding box center [24, 24] width 17 height 17
